Goal: Transaction & Acquisition: Purchase product/service

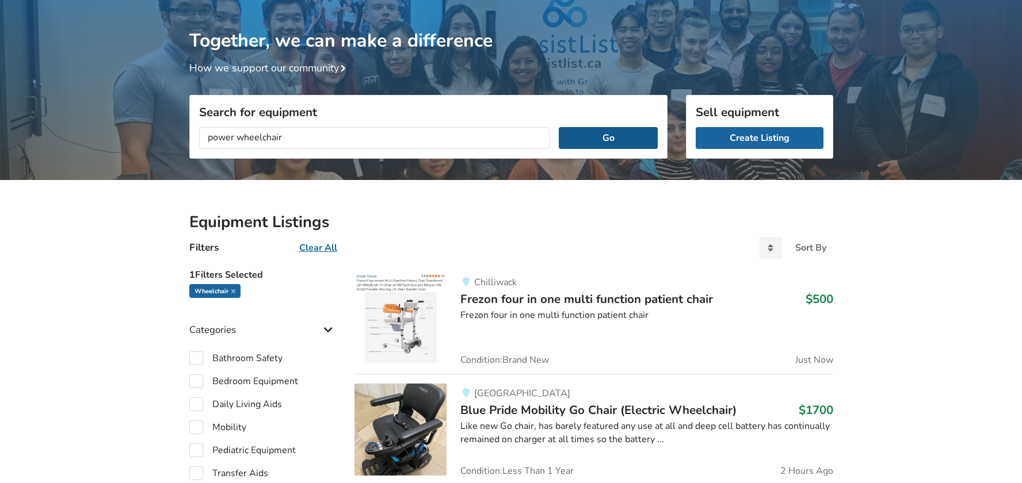
type input "power wheelchair"
click at [630, 135] on button "Go" at bounding box center [608, 138] width 98 height 22
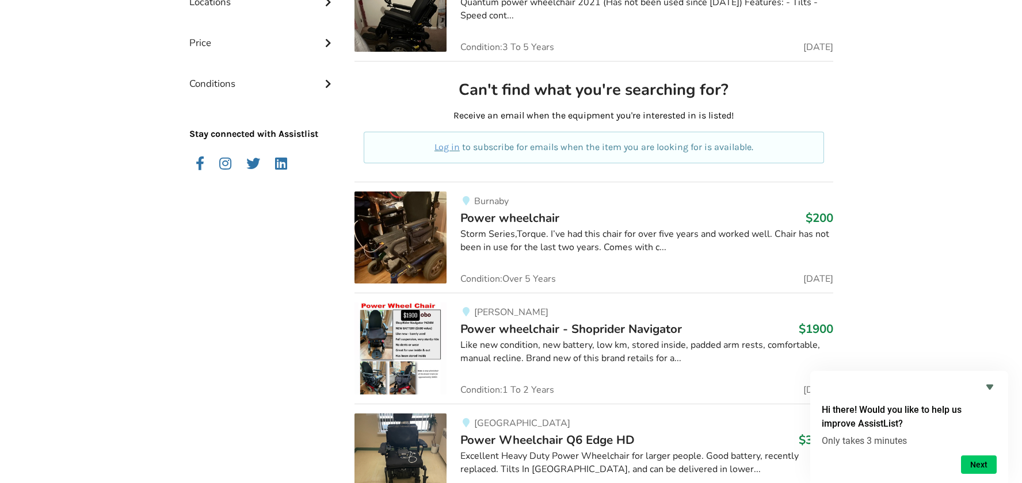
scroll to position [612, 0]
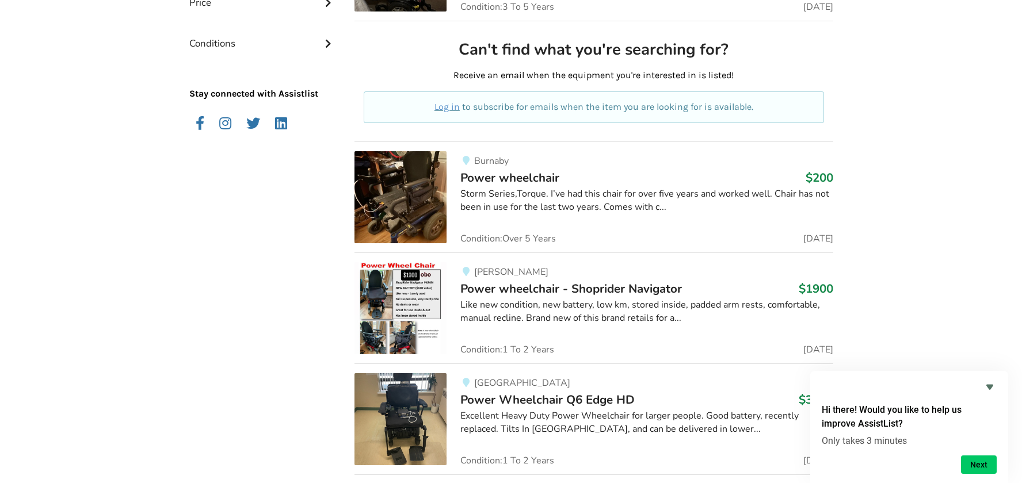
click at [536, 178] on span "Power wheelchair" at bounding box center [509, 178] width 99 height 16
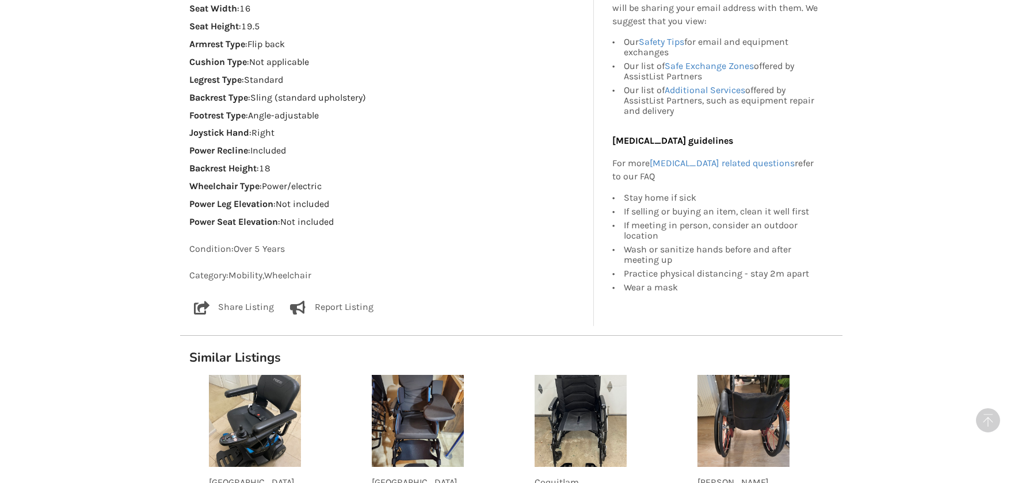
scroll to position [978, 0]
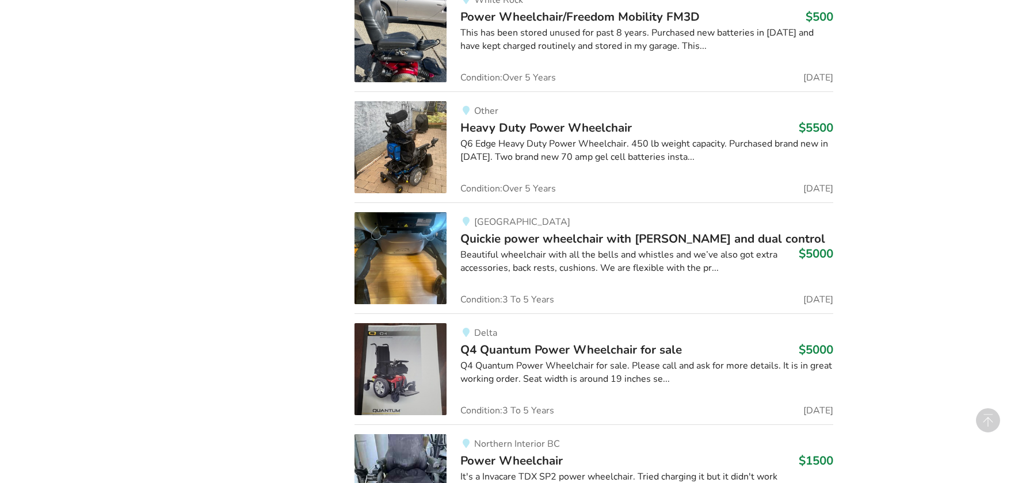
scroll to position [1354, 0]
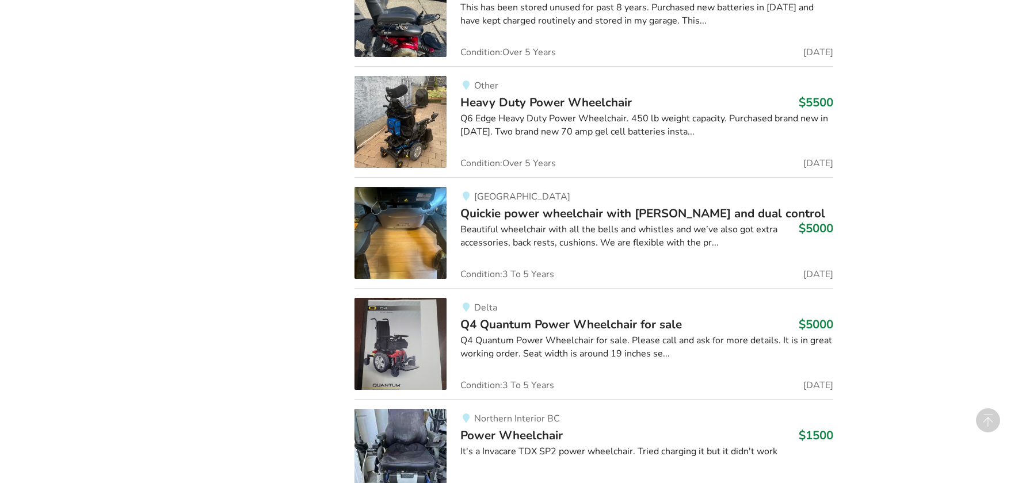
click at [586, 103] on span "Heavy Duty Power Wheelchair" at bounding box center [545, 102] width 171 height 16
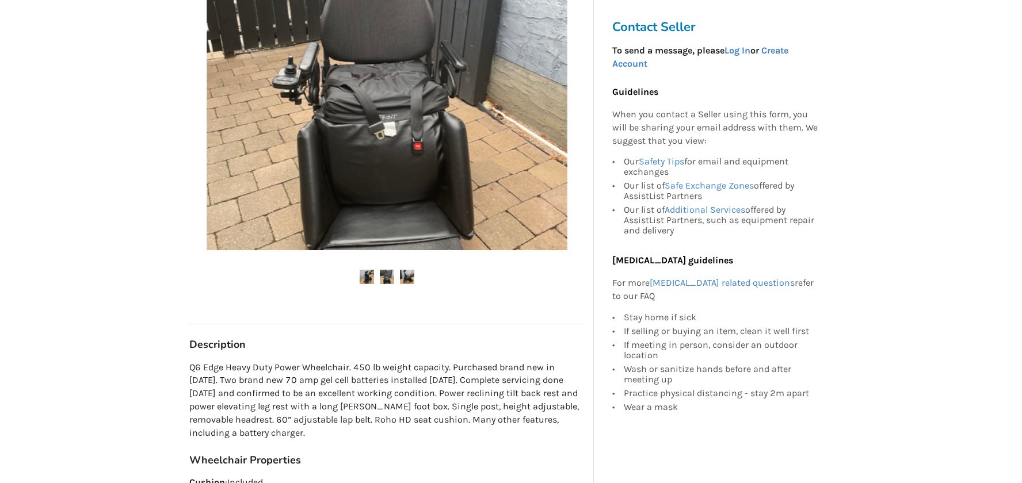
scroll to position [288, 0]
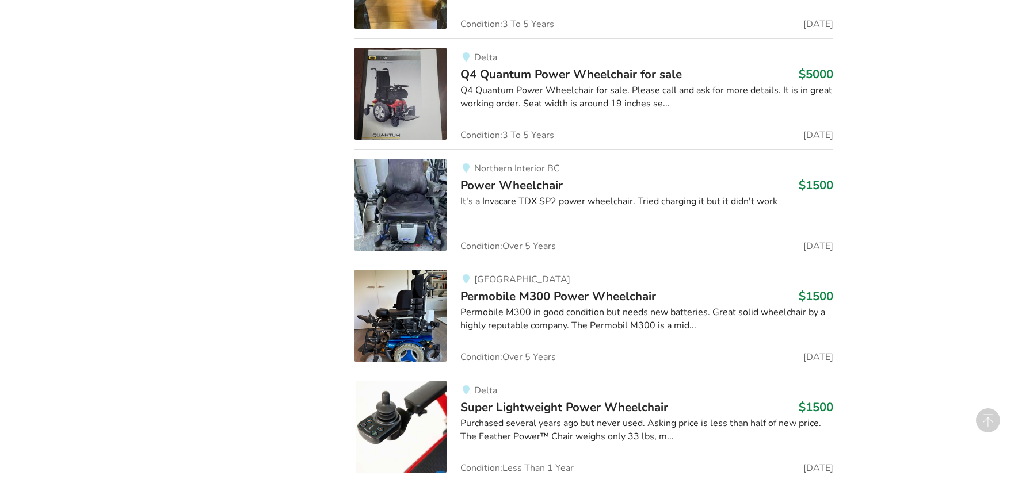
scroll to position [1641, 0]
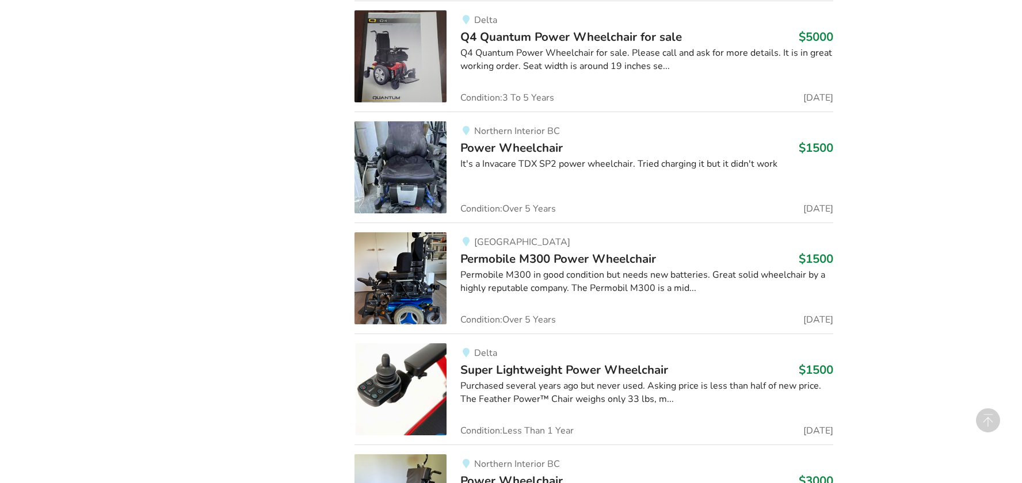
click at [566, 254] on span "Permobile M300 Power Wheelchair" at bounding box center [558, 259] width 196 height 16
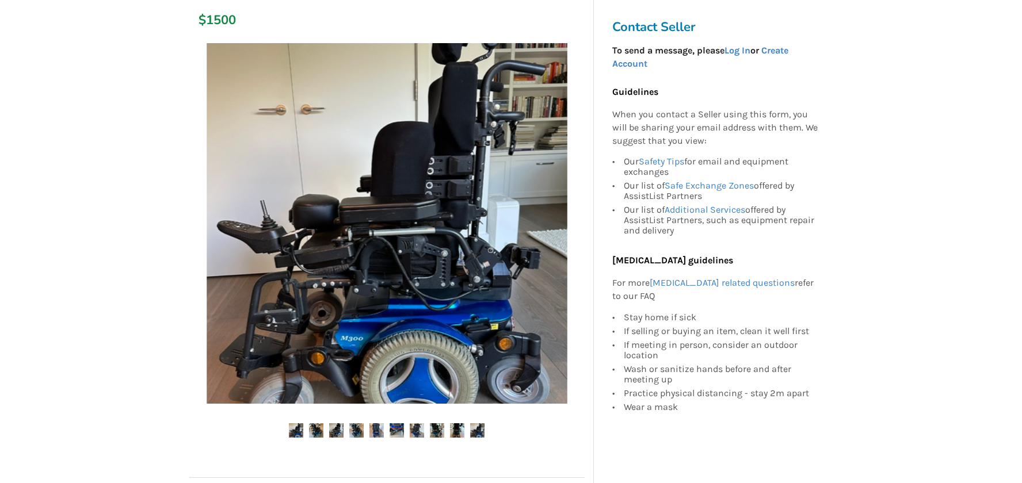
scroll to position [230, 0]
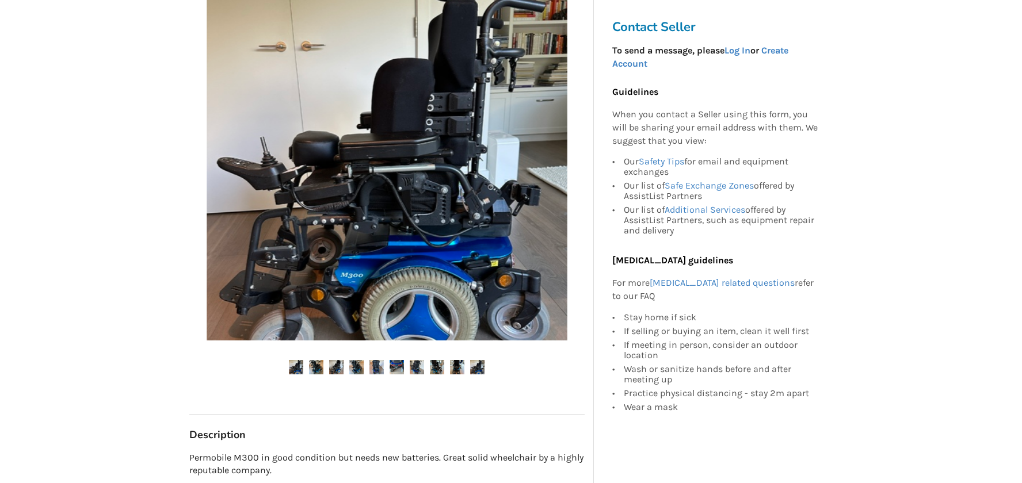
click at [299, 368] on img at bounding box center [296, 367] width 14 height 14
click at [321, 364] on img at bounding box center [316, 367] width 14 height 14
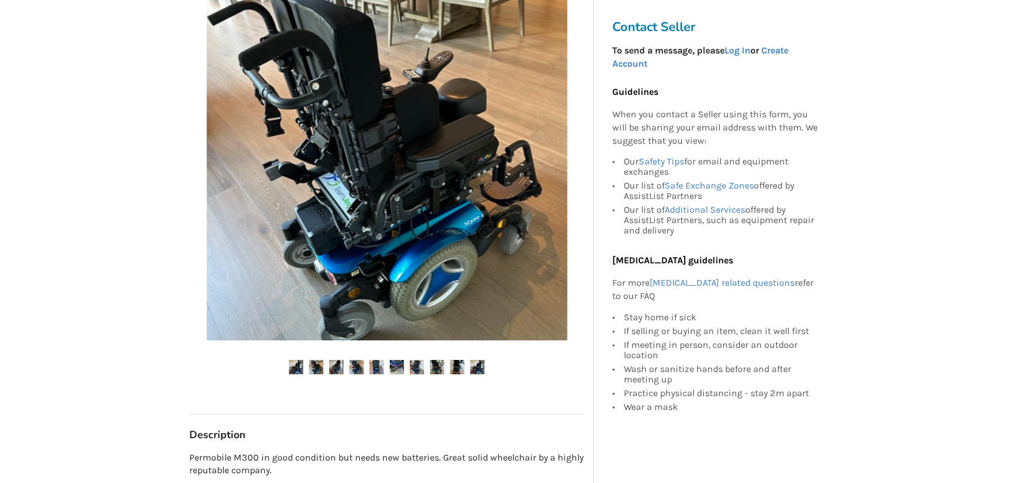
click at [360, 364] on img at bounding box center [356, 367] width 14 height 14
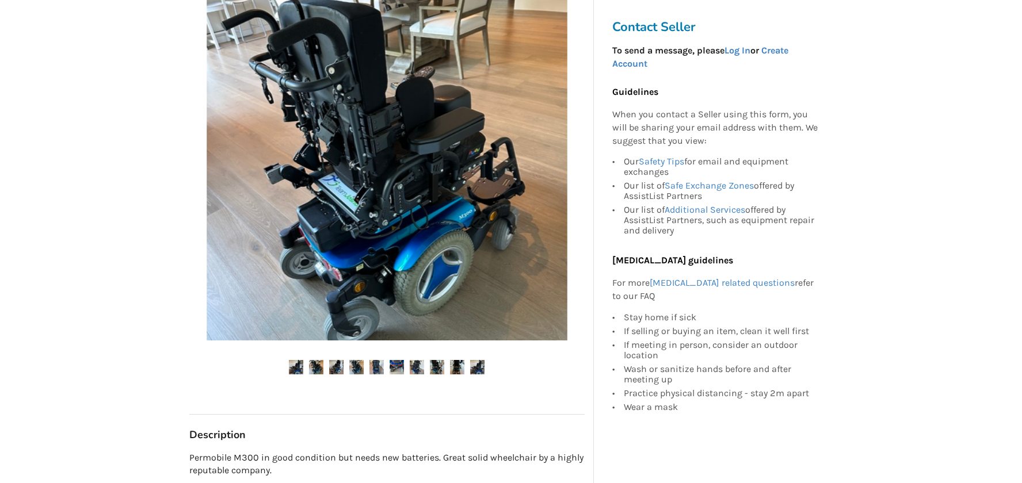
click at [373, 368] on img at bounding box center [376, 367] width 14 height 14
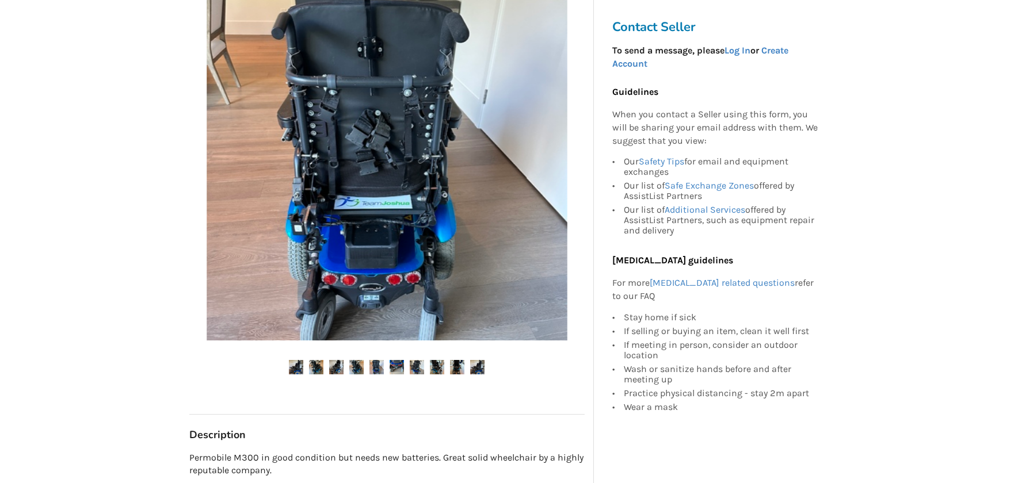
click at [390, 366] on img at bounding box center [396, 367] width 14 height 14
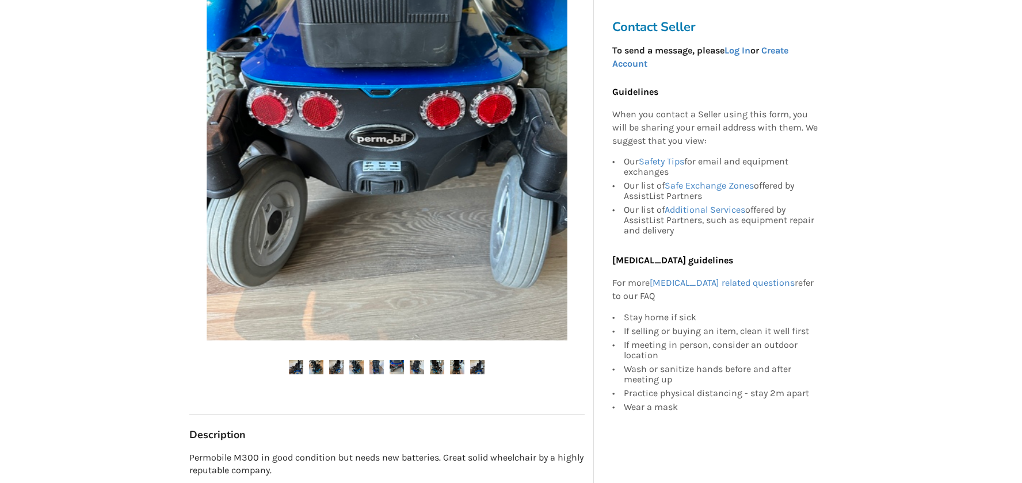
click at [415, 370] on img at bounding box center [417, 367] width 14 height 14
click at [442, 367] on img at bounding box center [437, 367] width 14 height 14
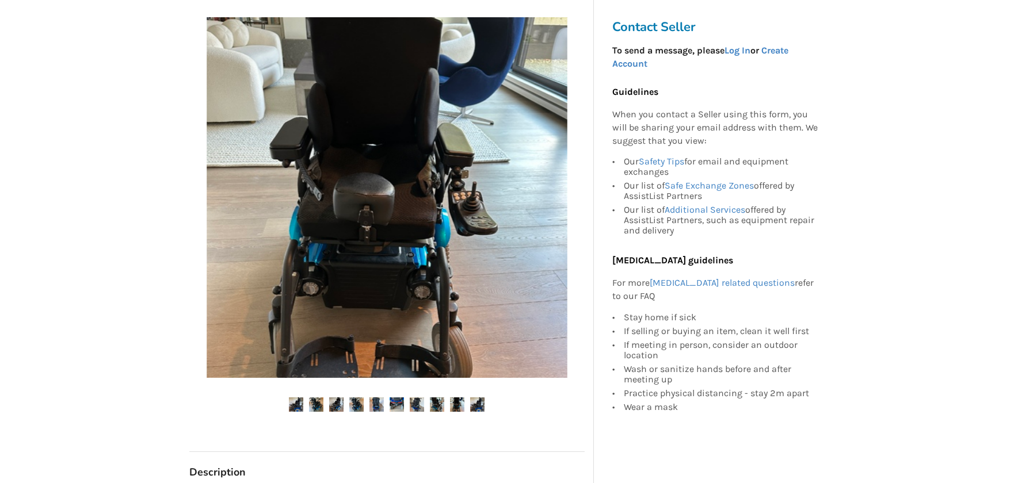
scroll to position [173, 0]
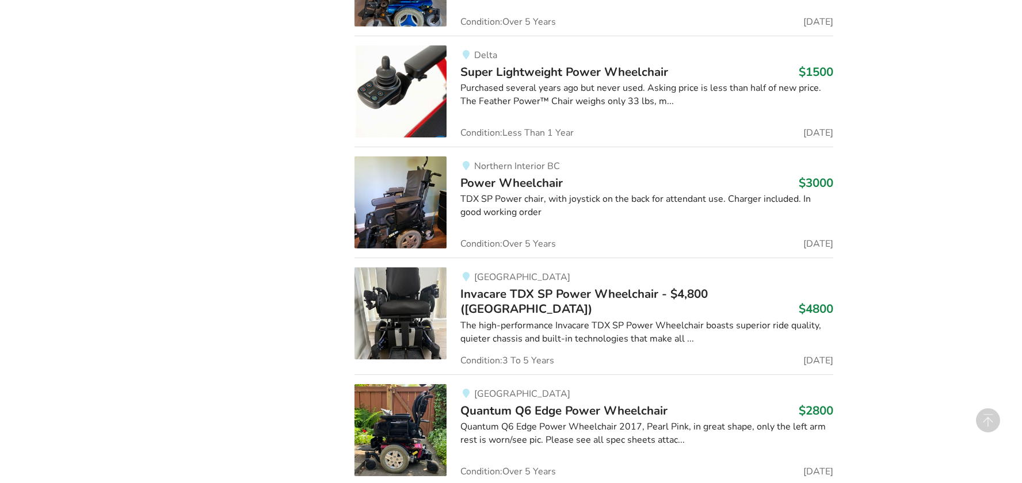
scroll to position [2101, 0]
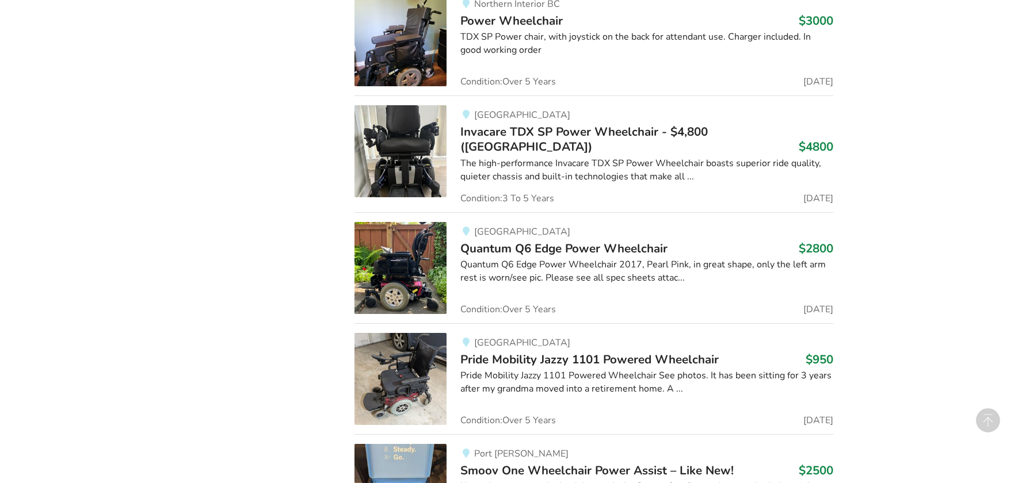
click at [540, 240] on span "Quantum Q6 Edge Power Wheelchair" at bounding box center [563, 248] width 207 height 16
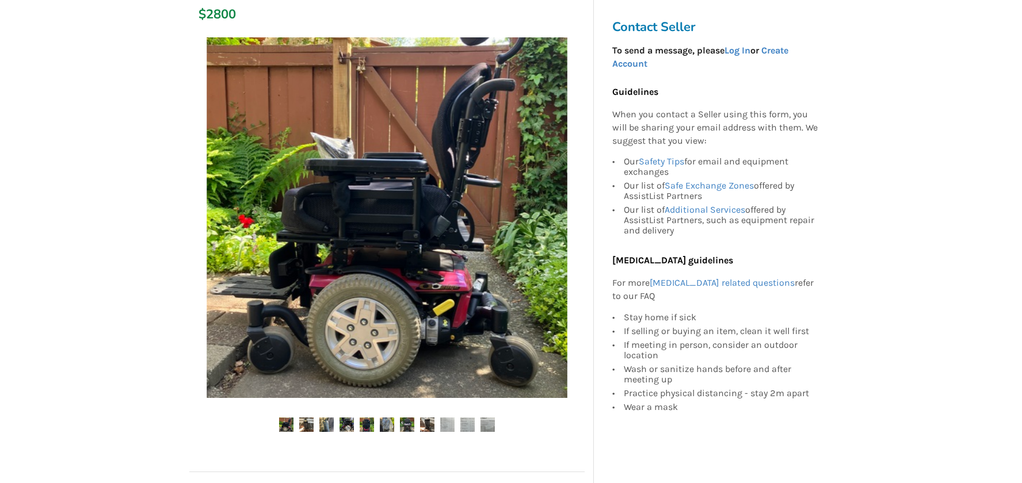
scroll to position [230, 0]
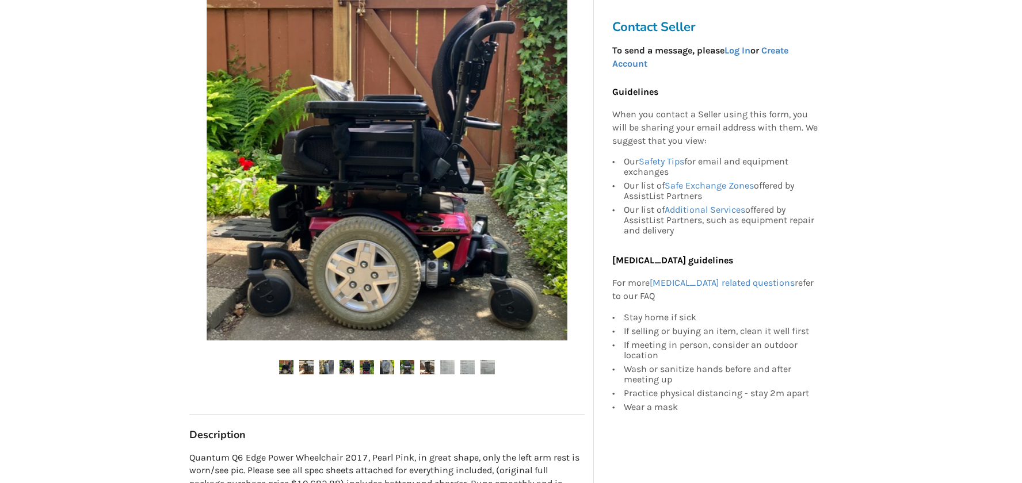
click at [344, 366] on img at bounding box center [346, 367] width 14 height 14
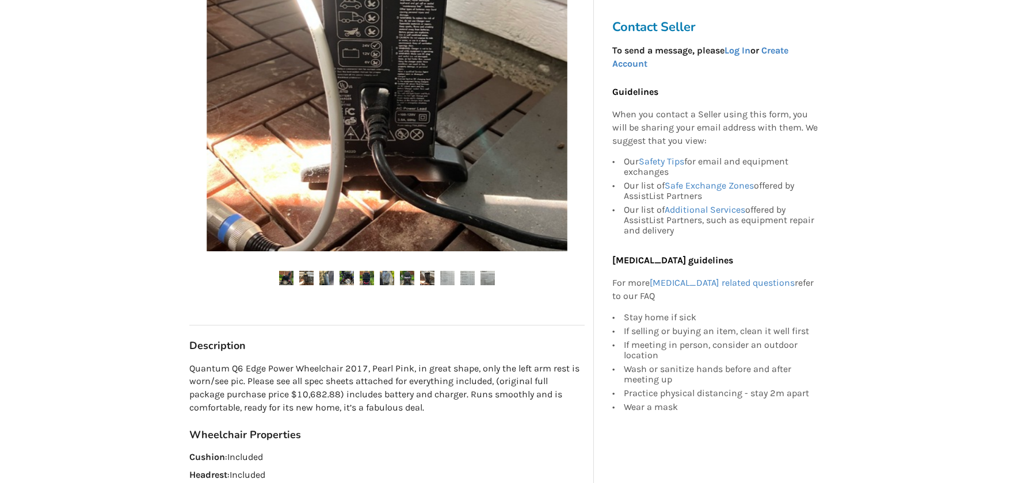
scroll to position [288, 0]
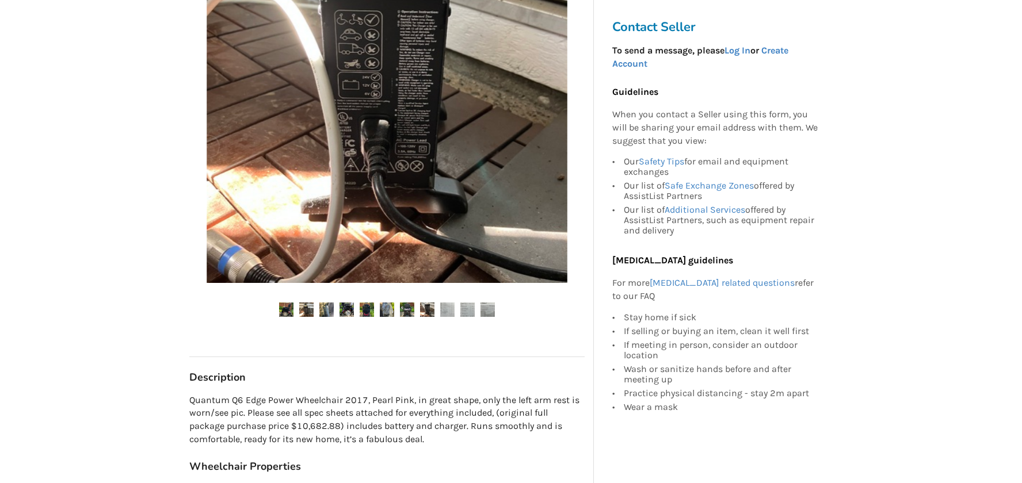
click at [360, 309] on img at bounding box center [367, 310] width 14 height 14
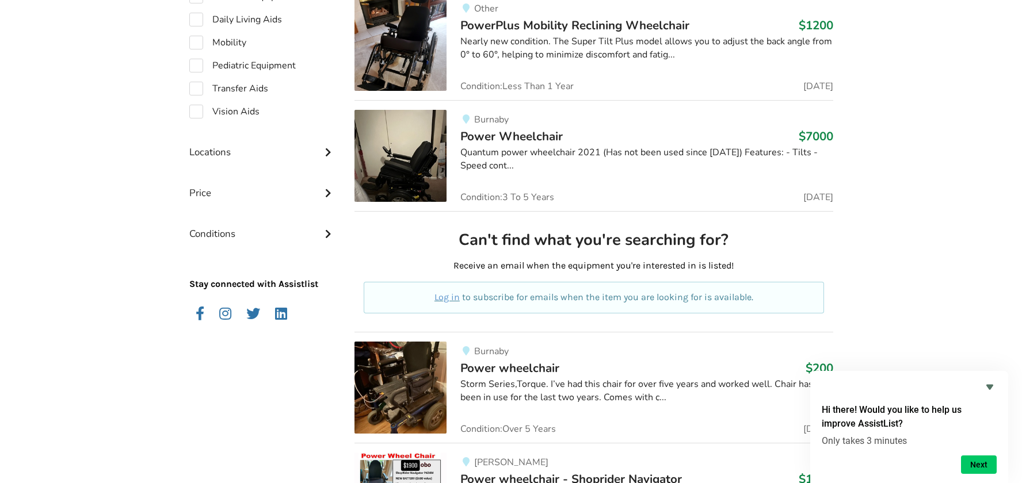
scroll to position [364, 0]
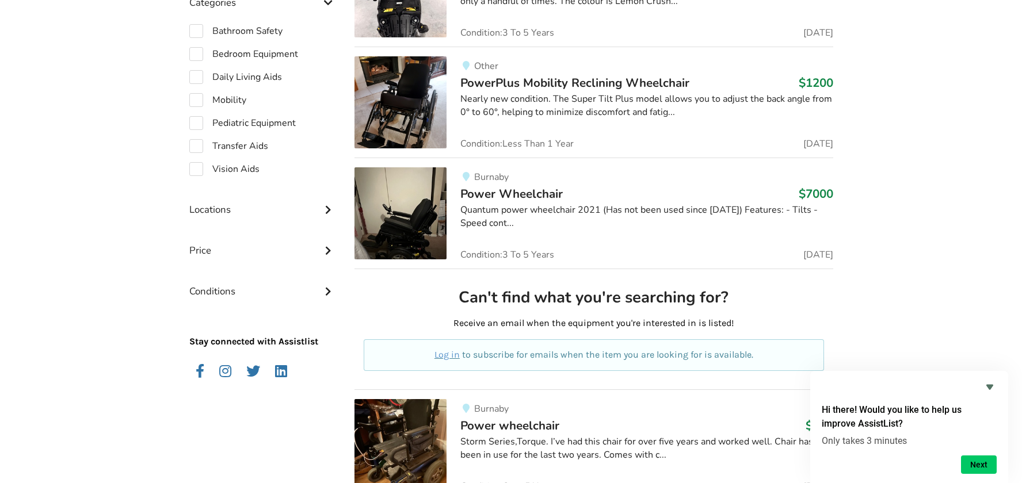
click at [514, 197] on span "Power Wheelchair" at bounding box center [511, 194] width 102 height 16
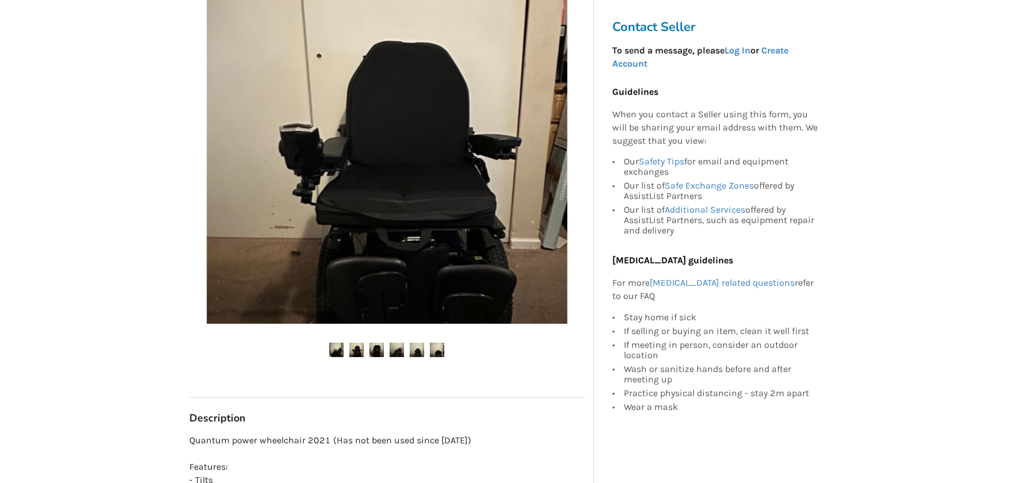
scroll to position [230, 0]
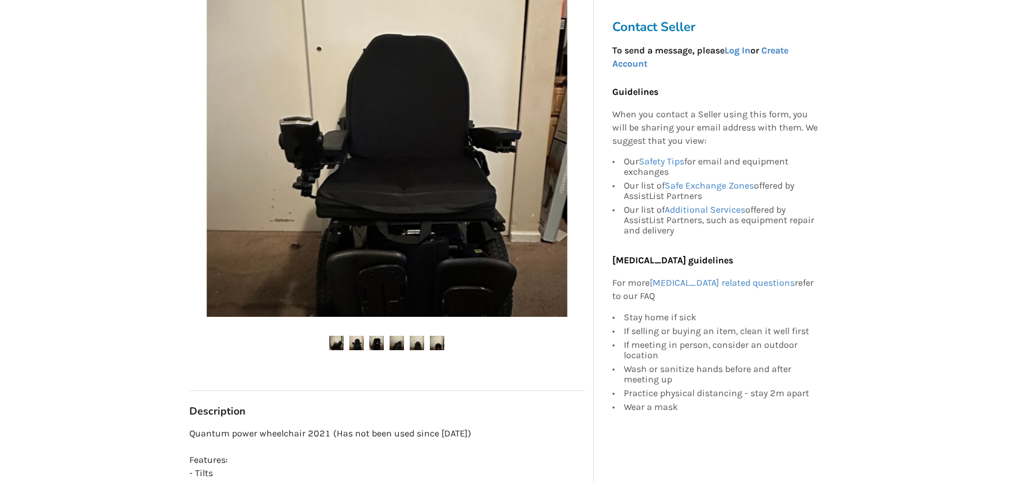
click at [356, 341] on img at bounding box center [356, 343] width 14 height 14
click at [377, 342] on img at bounding box center [376, 343] width 14 height 14
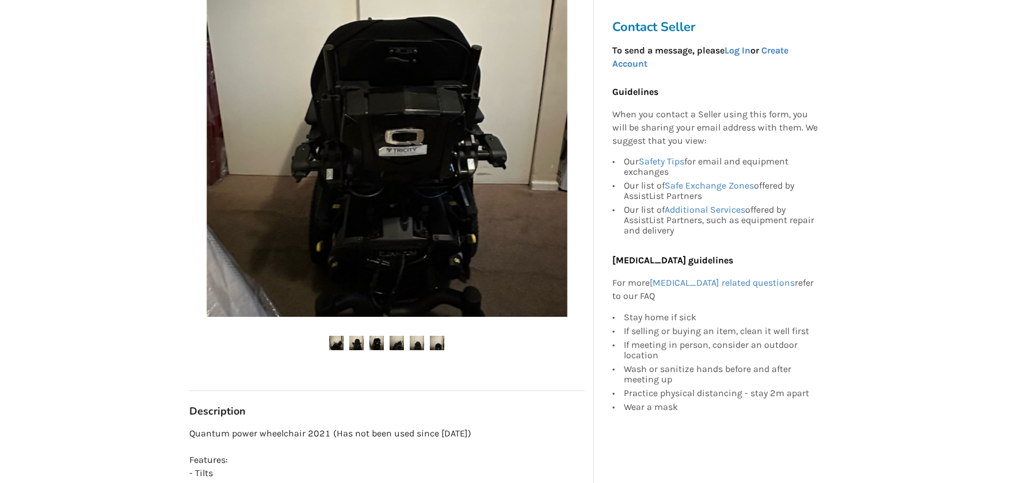
click at [393, 343] on img at bounding box center [396, 343] width 14 height 14
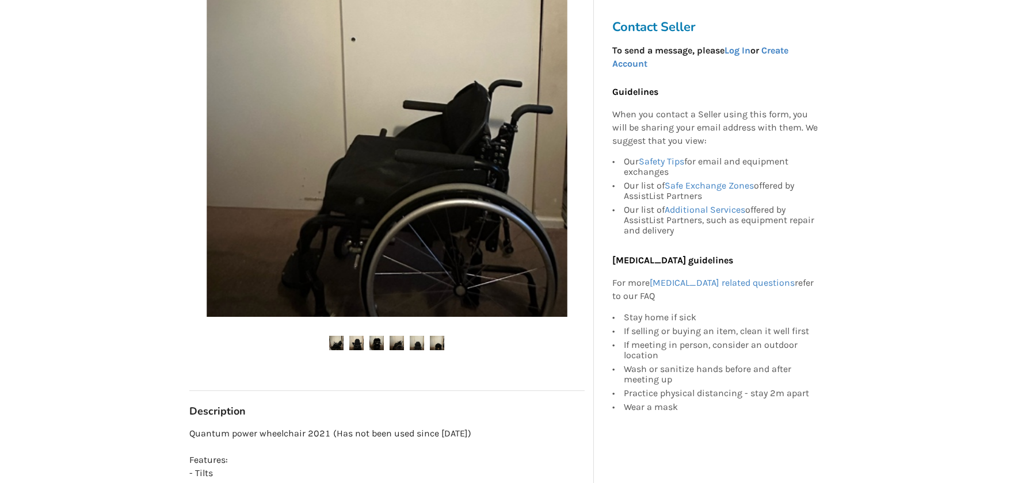
click at [419, 340] on img at bounding box center [417, 343] width 14 height 14
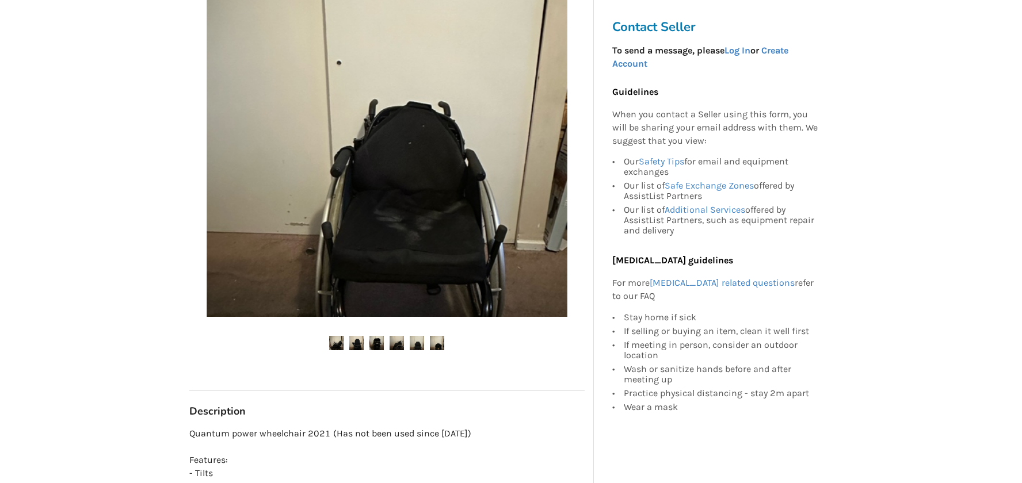
click at [438, 341] on img at bounding box center [437, 343] width 14 height 14
click at [437, 341] on img at bounding box center [437, 343] width 14 height 14
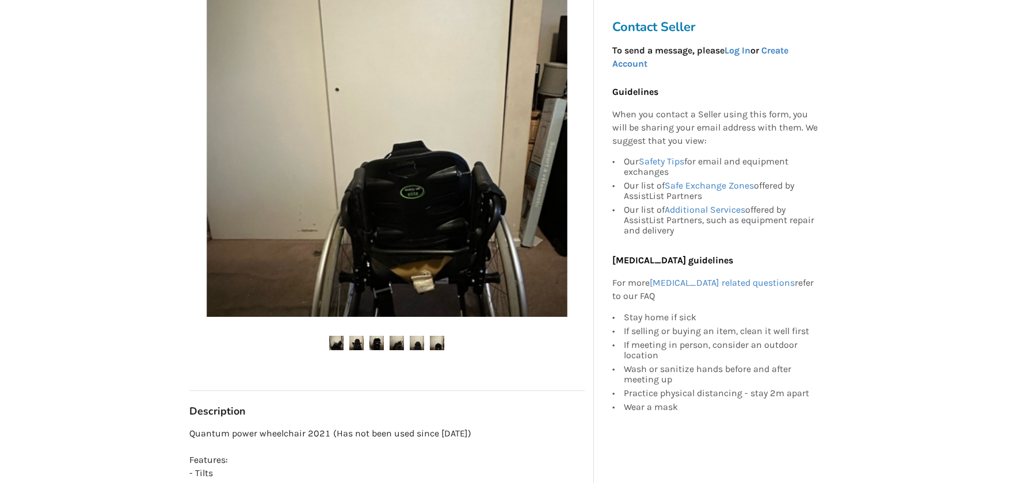
click at [338, 338] on img at bounding box center [336, 343] width 14 height 14
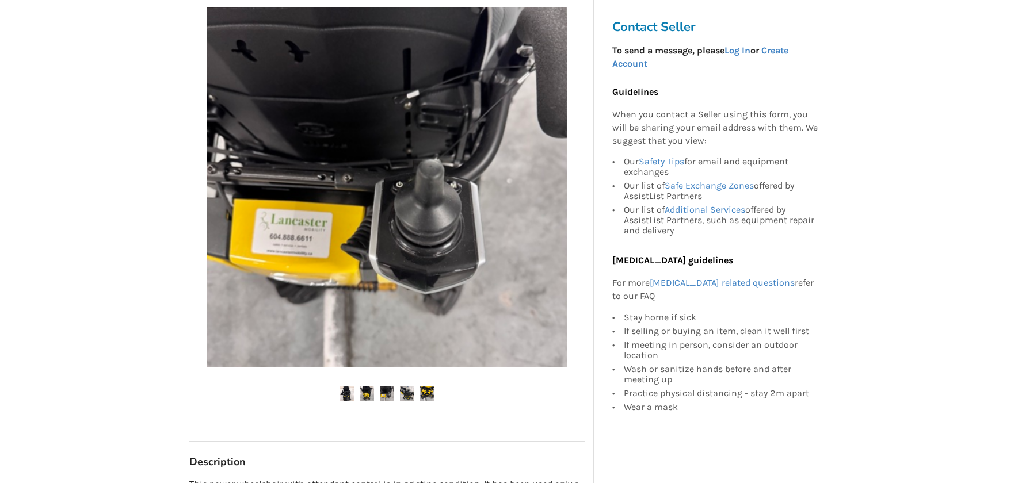
scroll to position [403, 0]
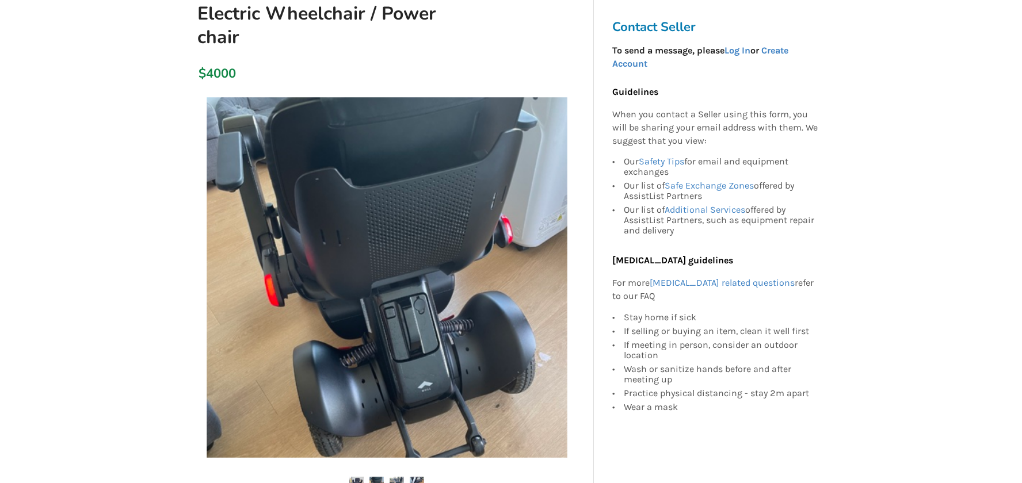
scroll to position [288, 0]
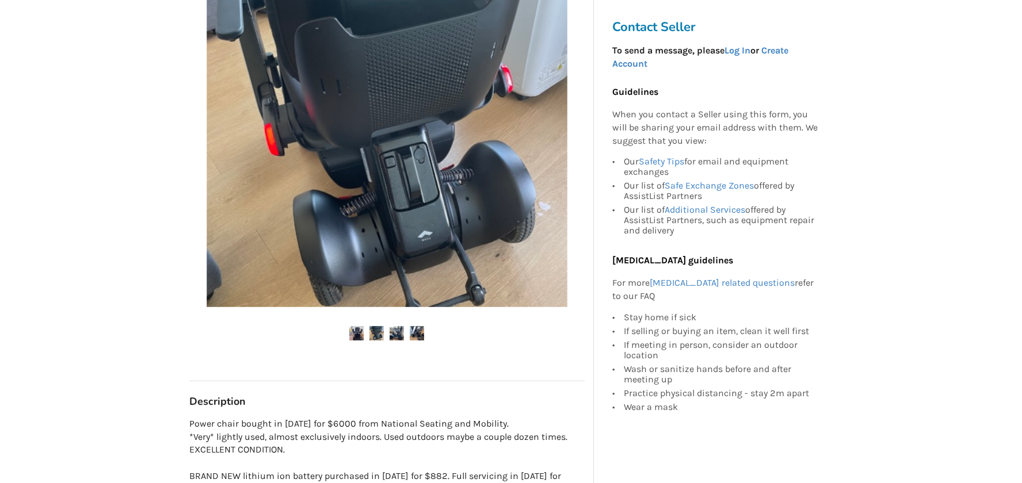
click at [395, 332] on img at bounding box center [396, 333] width 14 height 14
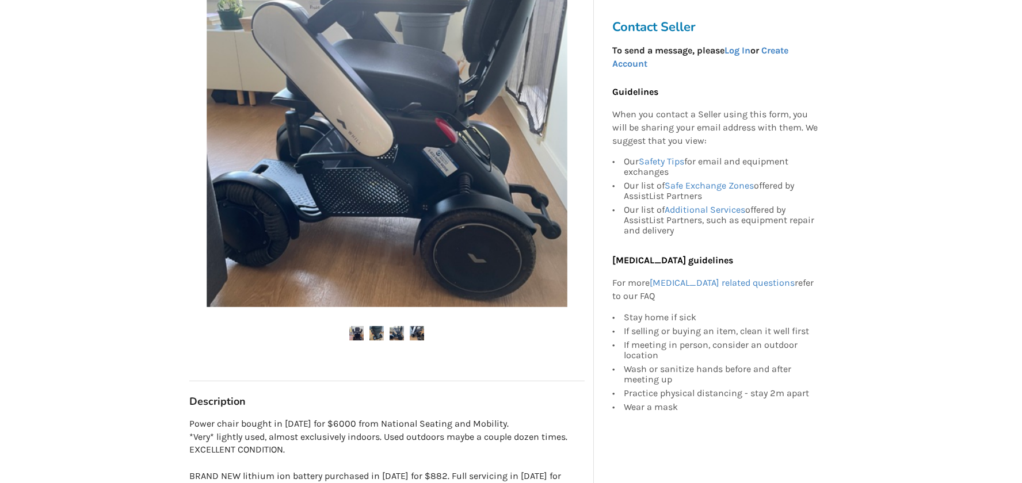
click at [364, 334] on ul at bounding box center [386, 334] width 395 height 16
click at [353, 333] on img at bounding box center [356, 333] width 14 height 14
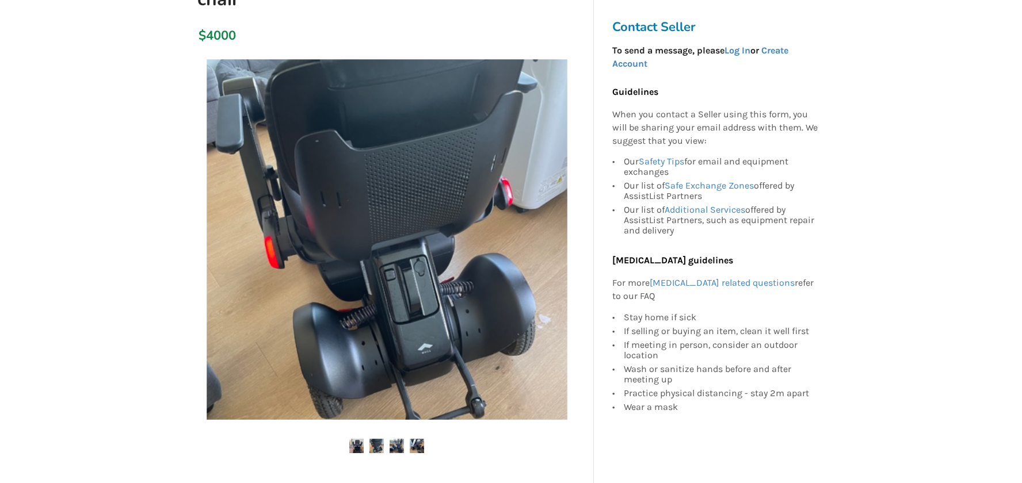
scroll to position [230, 0]
